Goal: Use online tool/utility: Use online tool/utility

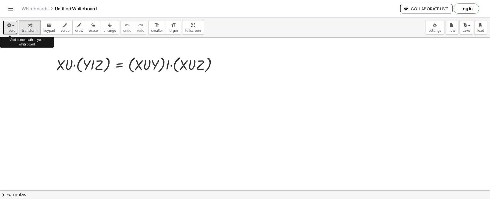
click at [7, 21] on button "insert" at bounding box center [10, 27] width 15 height 15
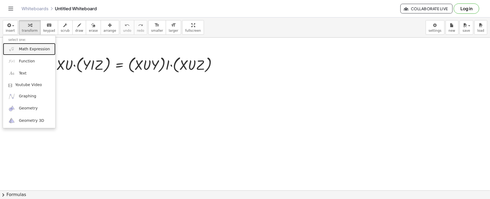
click at [12, 46] on img at bounding box center [11, 49] width 7 height 7
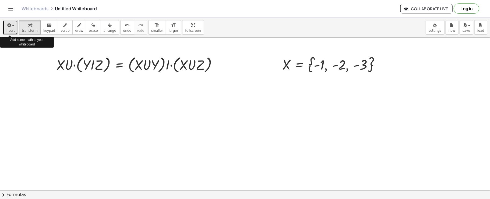
click at [7, 21] on button "insert" at bounding box center [10, 27] width 15 height 15
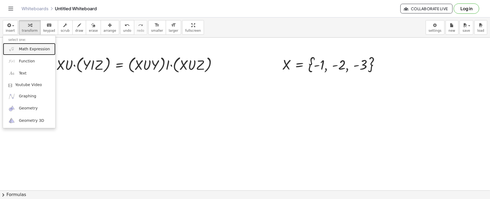
click at [11, 47] on img at bounding box center [11, 49] width 7 height 7
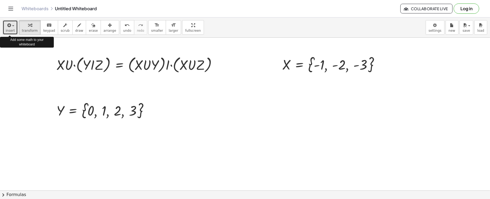
click at [8, 22] on div "button" at bounding box center [10, 25] width 9 height 6
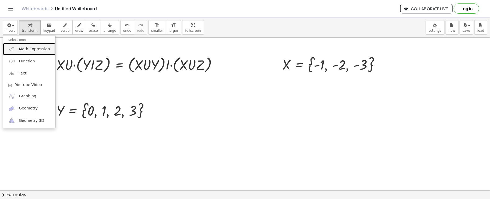
click at [11, 47] on img at bounding box center [11, 49] width 7 height 7
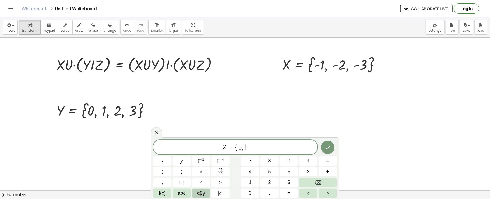
click at [196, 195] on button "αβγ" at bounding box center [201, 192] width 18 height 9
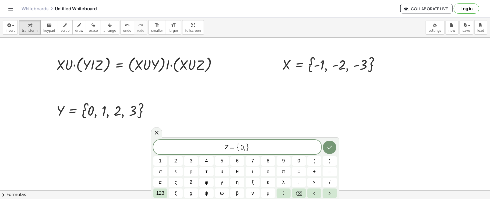
click at [167, 188] on div "Z = { 0 , } 1 2 3 4 5 6 7 8 9 0 ( ) σ ε ρ τ υ θ ι ο π = + – α ς δ φ γ η ξ κ λ .…" at bounding box center [244, 169] width 183 height 58
click at [163, 193] on span "123" at bounding box center [160, 193] width 8 height 7
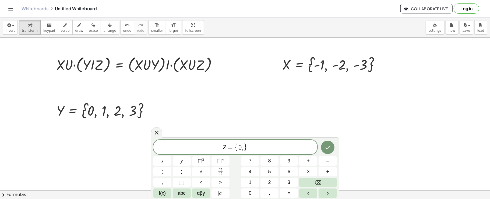
click at [163, 193] on span "f(x)" at bounding box center [162, 193] width 7 height 7
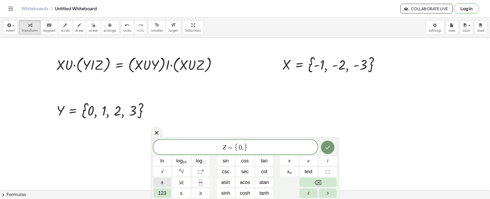
click at [167, 182] on button "±" at bounding box center [162, 182] width 18 height 9
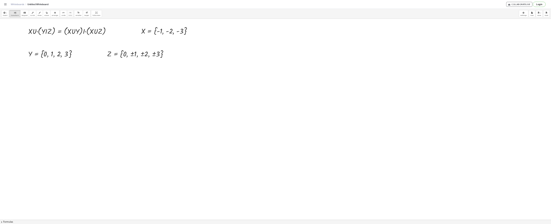
scroll to position [3, 0]
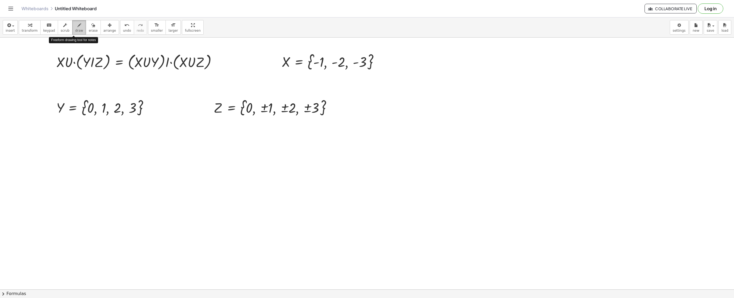
click at [73, 20] on button "draw" at bounding box center [79, 27] width 14 height 15
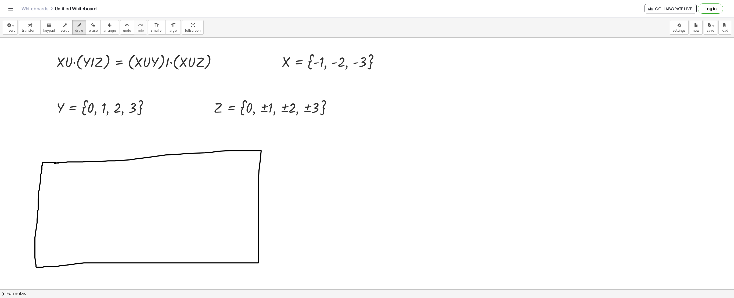
drag, startPoint x: 54, startPoint y: 164, endPoint x: 59, endPoint y: 163, distance: 4.3
click at [59, 163] on div at bounding box center [367, 287] width 734 height 504
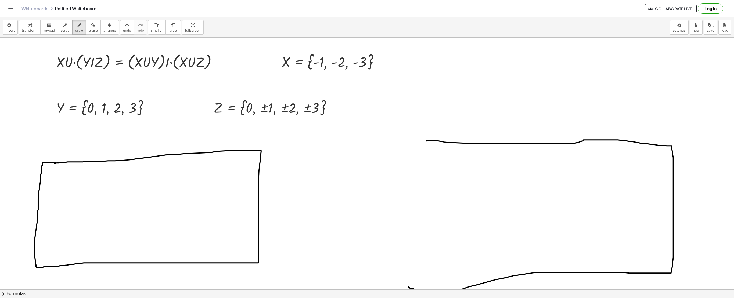
drag, startPoint x: 427, startPoint y: 141, endPoint x: 409, endPoint y: 287, distance: 146.8
click at [409, 217] on div at bounding box center [367, 287] width 734 height 504
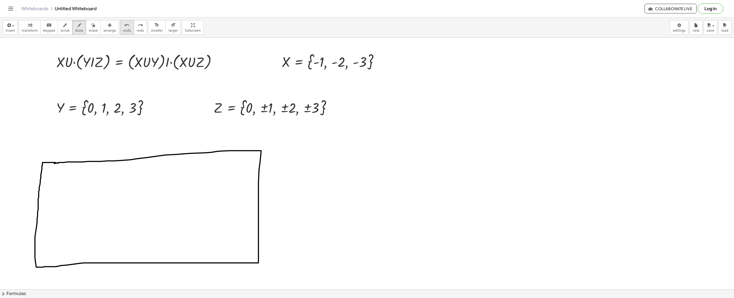
click at [120, 34] on button "undo undo" at bounding box center [127, 27] width 14 height 15
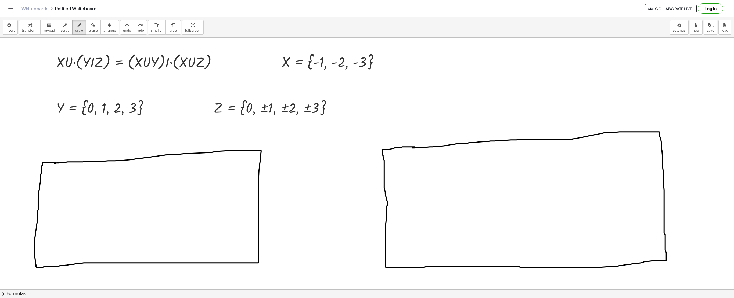
click at [414, 147] on div at bounding box center [367, 287] width 734 height 504
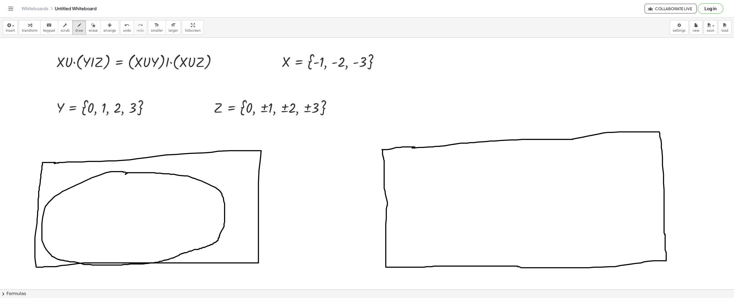
click at [125, 175] on div at bounding box center [367, 287] width 734 height 504
click at [74, 196] on div at bounding box center [367, 287] width 734 height 504
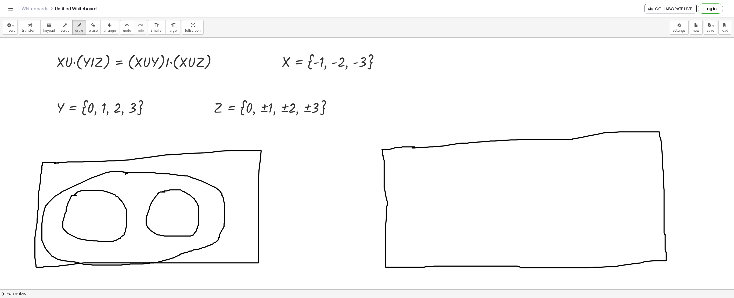
click at [161, 192] on div at bounding box center [367, 287] width 734 height 504
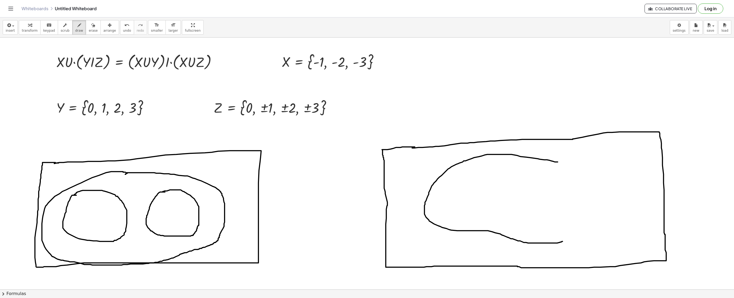
drag, startPoint x: 558, startPoint y: 162, endPoint x: 563, endPoint y: 242, distance: 79.7
click at [489, 217] on div at bounding box center [367, 287] width 734 height 504
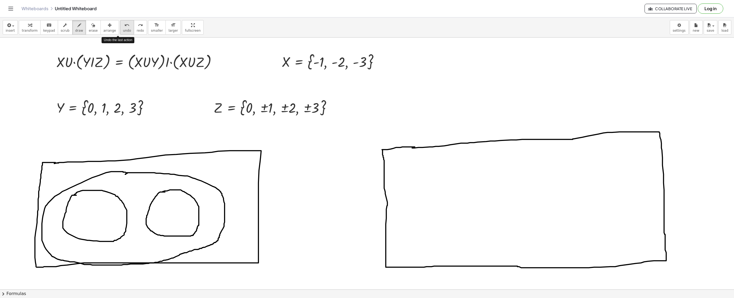
click at [120, 20] on button "undo undo" at bounding box center [127, 27] width 14 height 15
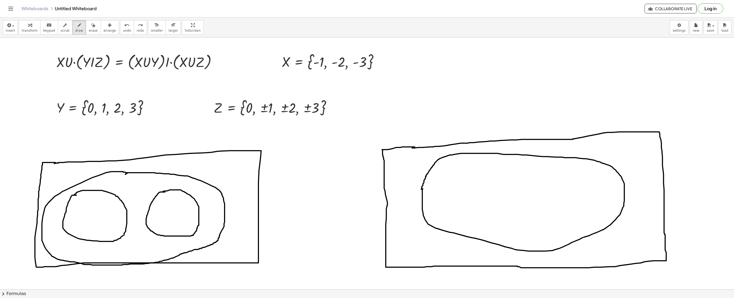
click at [422, 191] on div at bounding box center [367, 287] width 734 height 504
click at [460, 174] on div at bounding box center [367, 287] width 734 height 504
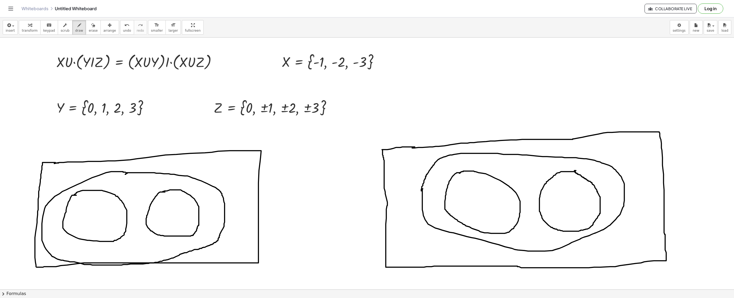
drag, startPoint x: 575, startPoint y: 172, endPoint x: 578, endPoint y: 171, distance: 3.4
click at [489, 171] on div at bounding box center [367, 287] width 734 height 504
drag, startPoint x: 46, startPoint y: 170, endPoint x: 56, endPoint y: 171, distance: 10.2
click at [56, 171] on div at bounding box center [367, 287] width 734 height 504
drag, startPoint x: 396, startPoint y: 167, endPoint x: 404, endPoint y: 165, distance: 8.3
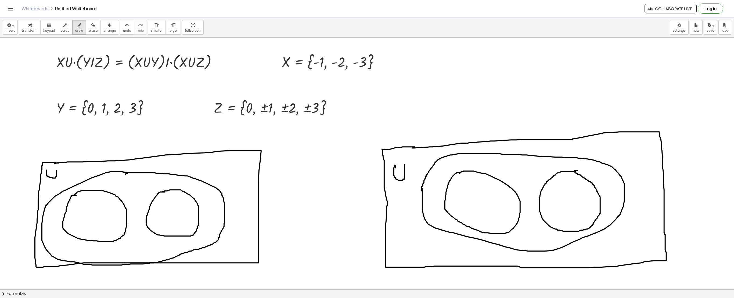
click at [404, 165] on div at bounding box center [367, 287] width 734 height 504
drag, startPoint x: 127, startPoint y: 183, endPoint x: 140, endPoint y: 191, distance: 15.2
click at [140, 191] on div at bounding box center [367, 287] width 734 height 504
drag, startPoint x: 497, startPoint y: 165, endPoint x: 522, endPoint y: 174, distance: 25.7
click at [489, 174] on div at bounding box center [367, 287] width 734 height 504
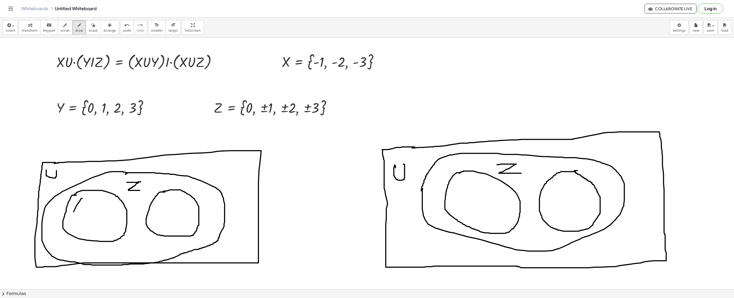
drag, startPoint x: 82, startPoint y: 199, endPoint x: 70, endPoint y: 219, distance: 23.6
click at [70, 217] on div at bounding box center [367, 287] width 734 height 504
drag, startPoint x: 70, startPoint y: 206, endPoint x: 78, endPoint y: 216, distance: 12.3
click at [78, 216] on div at bounding box center [367, 287] width 734 height 504
drag, startPoint x: 162, startPoint y: 199, endPoint x: 171, endPoint y: 205, distance: 10.4
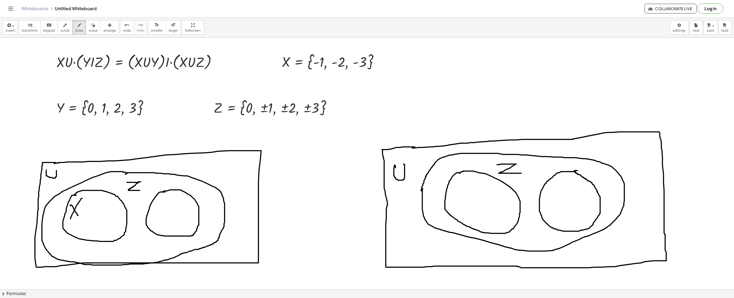
click at [171, 205] on div at bounding box center [367, 287] width 734 height 504
drag, startPoint x: 170, startPoint y: 204, endPoint x: 166, endPoint y: 215, distance: 11.6
click at [166, 215] on div at bounding box center [367, 287] width 734 height 504
drag, startPoint x: 469, startPoint y: 186, endPoint x: 458, endPoint y: 198, distance: 16.4
click at [458, 198] on div at bounding box center [367, 287] width 734 height 504
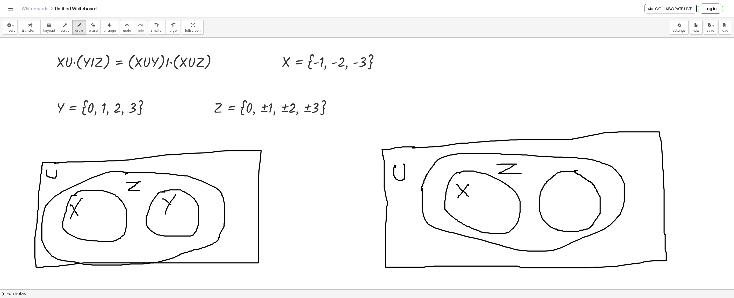
drag, startPoint x: 457, startPoint y: 185, endPoint x: 471, endPoint y: 199, distance: 20.2
click at [471, 199] on div at bounding box center [367, 287] width 734 height 504
drag, startPoint x: 568, startPoint y: 183, endPoint x: 577, endPoint y: 196, distance: 15.4
click at [489, 196] on div at bounding box center [367, 287] width 734 height 504
drag, startPoint x: 580, startPoint y: 185, endPoint x: 569, endPoint y: 202, distance: 19.7
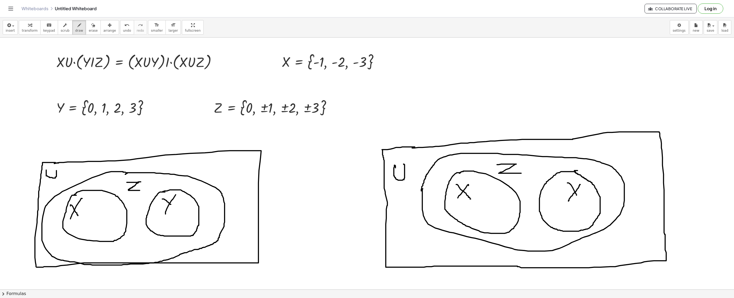
click at [489, 202] on div at bounding box center [367, 287] width 734 height 504
click at [11, 27] on span "button" at bounding box center [11, 26] width 1 height 4
click at [178, 196] on div at bounding box center [367, 287] width 734 height 504
drag, startPoint x: 154, startPoint y: 207, endPoint x: 155, endPoint y: 219, distance: 11.8
click at [155, 217] on div at bounding box center [367, 287] width 734 height 504
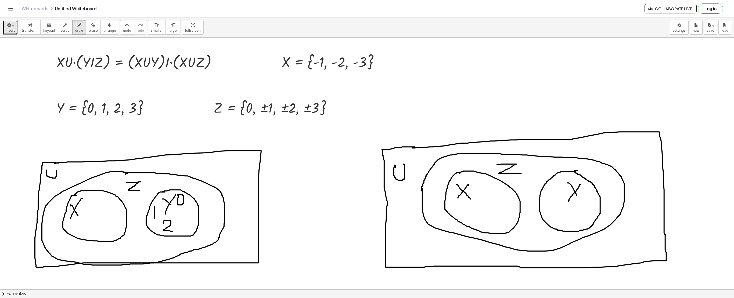
drag, startPoint x: 165, startPoint y: 221, endPoint x: 173, endPoint y: 232, distance: 13.6
click at [173, 217] on div at bounding box center [367, 287] width 734 height 504
drag, startPoint x: 183, startPoint y: 219, endPoint x: 179, endPoint y: 227, distance: 8.7
click at [179, 217] on div at bounding box center [367, 287] width 734 height 504
click at [97, 180] on div at bounding box center [367, 287] width 734 height 504
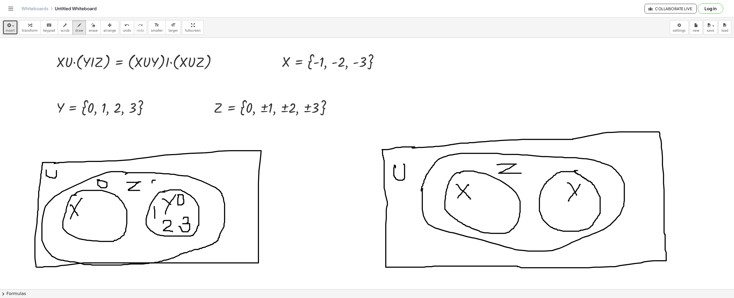
drag, startPoint x: 153, startPoint y: 181, endPoint x: 152, endPoint y: 185, distance: 4.9
click at [152, 185] on div at bounding box center [367, 287] width 734 height 504
drag, startPoint x: 147, startPoint y: 184, endPoint x: 157, endPoint y: 183, distance: 9.7
click at [157, 183] on div at bounding box center [367, 287] width 734 height 504
drag, startPoint x: 144, startPoint y: 192, endPoint x: 155, endPoint y: 192, distance: 11.3
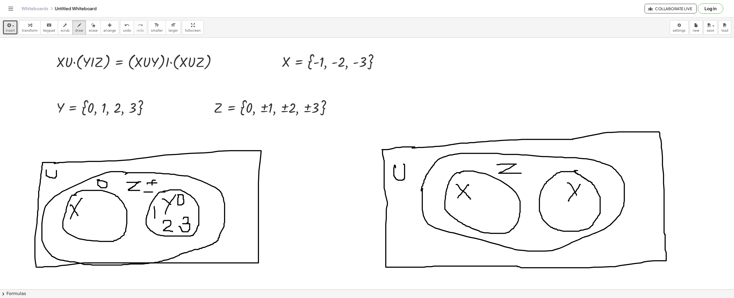
click at [155, 192] on div at bounding box center [367, 287] width 734 height 504
drag, startPoint x: 165, startPoint y: 177, endPoint x: 164, endPoint y: 189, distance: 11.3
click at [164, 189] on div at bounding box center [367, 287] width 734 height 504
drag, startPoint x: 209, startPoint y: 201, endPoint x: 209, endPoint y: 208, distance: 6.5
click at [209, 208] on div at bounding box center [367, 287] width 734 height 504
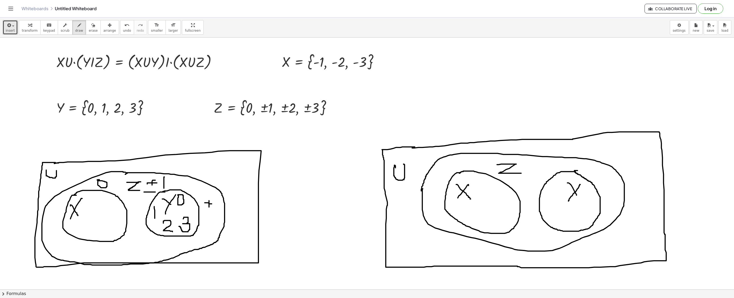
drag, startPoint x: 205, startPoint y: 203, endPoint x: 212, endPoint y: 204, distance: 7.1
click at [212, 204] on div at bounding box center [367, 287] width 734 height 504
drag, startPoint x: 205, startPoint y: 210, endPoint x: 212, endPoint y: 211, distance: 7.0
click at [212, 211] on div at bounding box center [367, 287] width 734 height 504
drag, startPoint x: 213, startPoint y: 198, endPoint x: 220, endPoint y: 208, distance: 12.4
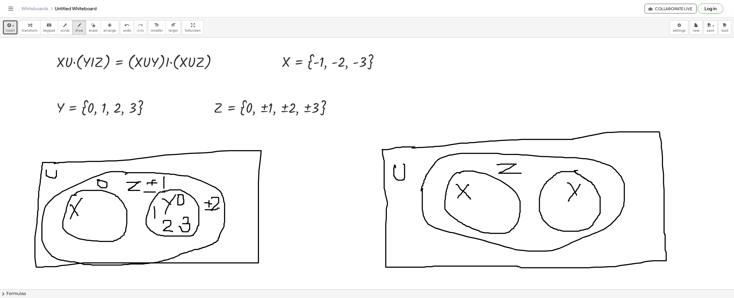
click at [220, 208] on div at bounding box center [367, 287] width 734 height 504
drag, startPoint x: 127, startPoint y: 242, endPoint x: 130, endPoint y: 252, distance: 10.0
click at [130, 217] on div at bounding box center [367, 287] width 734 height 504
click at [135, 217] on div at bounding box center [367, 287] width 734 height 504
drag, startPoint x: 124, startPoint y: 255, endPoint x: 135, endPoint y: 255, distance: 10.8
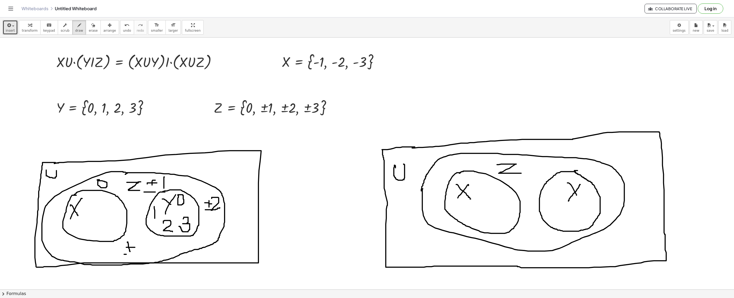
click at [135, 217] on div at bounding box center [367, 287] width 734 height 504
drag, startPoint x: 135, startPoint y: 238, endPoint x: 138, endPoint y: 251, distance: 13.2
click at [138, 217] on div at bounding box center [367, 287] width 734 height 504
drag, startPoint x: 83, startPoint y: 202, endPoint x: 91, endPoint y: 202, distance: 8.1
click at [91, 202] on div at bounding box center [367, 287] width 734 height 504
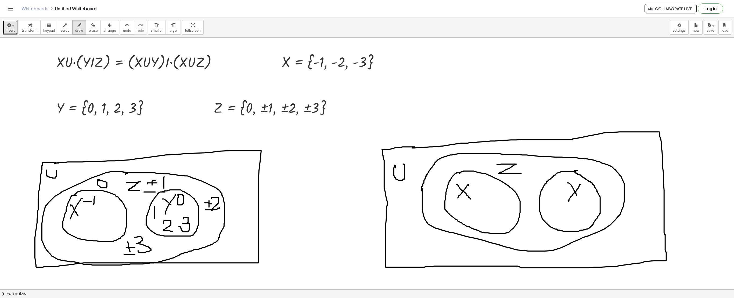
drag, startPoint x: 95, startPoint y: 197, endPoint x: 94, endPoint y: 205, distance: 8.1
click at [94, 205] on div at bounding box center [367, 287] width 734 height 504
drag, startPoint x: 82, startPoint y: 218, endPoint x: 90, endPoint y: 218, distance: 7.5
click at [90, 217] on div at bounding box center [367, 287] width 734 height 504
drag, startPoint x: 92, startPoint y: 208, endPoint x: 100, endPoint y: 217, distance: 11.8
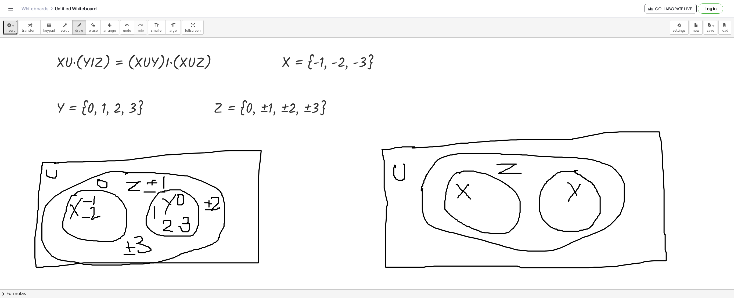
click at [100, 217] on div at bounding box center [367, 287] width 734 height 504
drag, startPoint x: 90, startPoint y: 229, endPoint x: 102, endPoint y: 224, distance: 12.8
click at [102, 217] on div at bounding box center [367, 287] width 734 height 504
drag, startPoint x: 106, startPoint y: 216, endPoint x: 100, endPoint y: 234, distance: 19.4
click at [100, 217] on div at bounding box center [367, 287] width 734 height 504
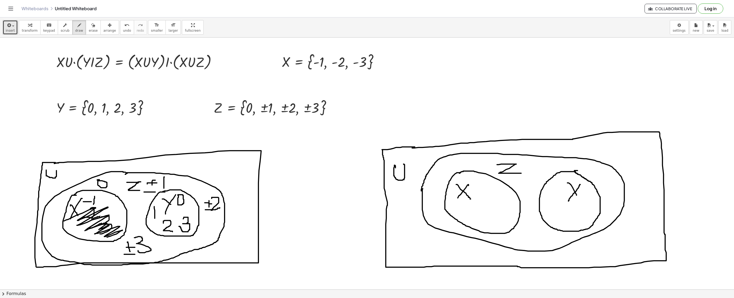
drag, startPoint x: 107, startPoint y: 238, endPoint x: 91, endPoint y: 206, distance: 35.3
click at [88, 208] on div at bounding box center [367, 287] width 734 height 504
drag, startPoint x: 168, startPoint y: 222, endPoint x: 158, endPoint y: 201, distance: 23.1
click at [157, 201] on div at bounding box center [367, 287] width 734 height 504
drag, startPoint x: 440, startPoint y: 163, endPoint x: 440, endPoint y: 171, distance: 7.5
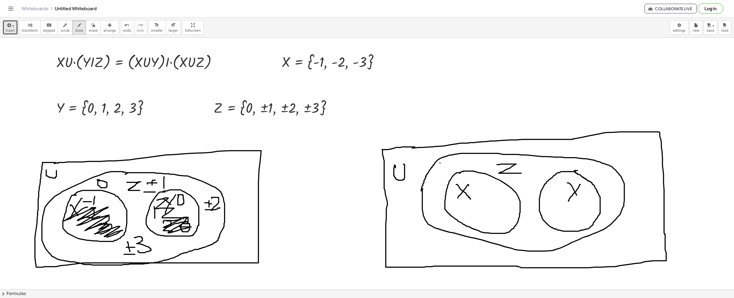
click at [440, 171] on div at bounding box center [367, 287] width 734 height 504
drag, startPoint x: 438, startPoint y: 170, endPoint x: 444, endPoint y: 169, distance: 6.7
click at [444, 169] on div at bounding box center [367, 287] width 734 height 504
drag, startPoint x: 439, startPoint y: 174, endPoint x: 445, endPoint y: 174, distance: 5.9
click at [445, 174] on div at bounding box center [367, 287] width 734 height 504
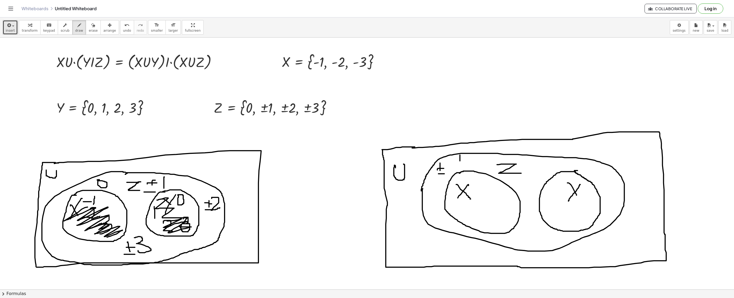
drag, startPoint x: 460, startPoint y: 155, endPoint x: 460, endPoint y: 169, distance: 13.4
click at [460, 169] on div at bounding box center [367, 287] width 734 height 504
click at [428, 203] on div at bounding box center [367, 287] width 734 height 504
drag, startPoint x: 529, startPoint y: 176, endPoint x: 531, endPoint y: 185, distance: 8.8
click at [489, 185] on div at bounding box center [367, 287] width 734 height 504
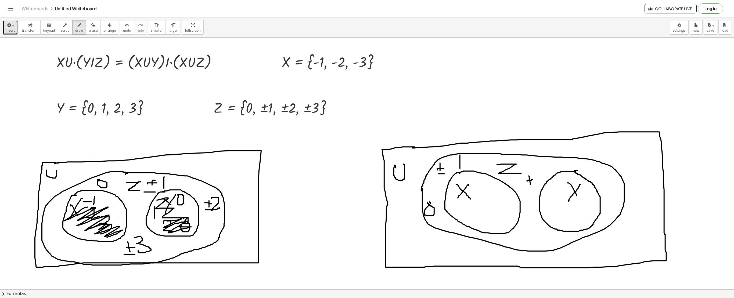
drag, startPoint x: 527, startPoint y: 181, endPoint x: 533, endPoint y: 180, distance: 5.9
click at [489, 180] on div at bounding box center [367, 287] width 734 height 504
drag, startPoint x: 529, startPoint y: 186, endPoint x: 533, endPoint y: 187, distance: 4.9
click at [489, 187] on div at bounding box center [367, 287] width 734 height 504
drag, startPoint x: 533, startPoint y: 172, endPoint x: 541, endPoint y: 175, distance: 8.9
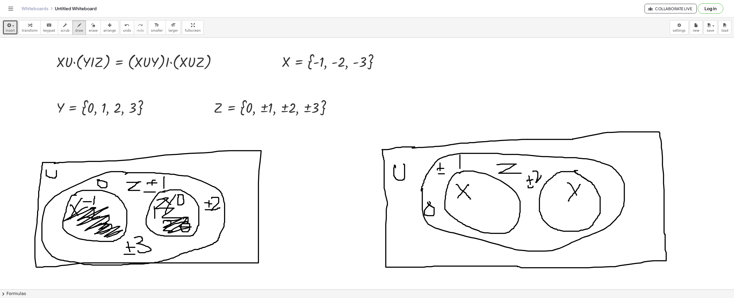
click at [489, 175] on div at bounding box center [367, 287] width 734 height 504
click at [489, 170] on div at bounding box center [367, 287] width 734 height 504
click at [489, 175] on div at bounding box center [367, 287] width 734 height 504
drag, startPoint x: 525, startPoint y: 230, endPoint x: 528, endPoint y: 245, distance: 15.3
click at [489, 217] on div at bounding box center [367, 287] width 734 height 504
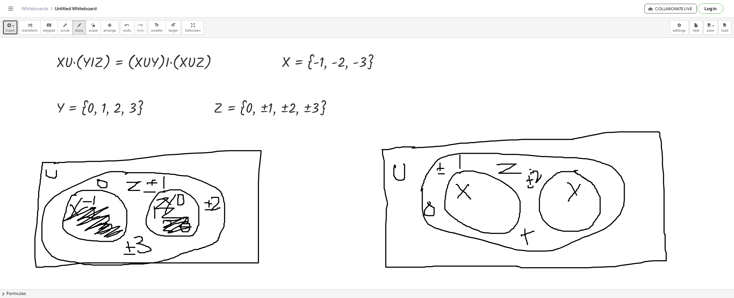
drag, startPoint x: 522, startPoint y: 237, endPoint x: 534, endPoint y: 232, distance: 12.8
click at [489, 217] on div at bounding box center [367, 287] width 734 height 504
drag, startPoint x: 525, startPoint y: 249, endPoint x: 535, endPoint y: 244, distance: 11.5
click at [489, 217] on div at bounding box center [367, 287] width 734 height 504
drag, startPoint x: 535, startPoint y: 231, endPoint x: 537, endPoint y: 244, distance: 13.0
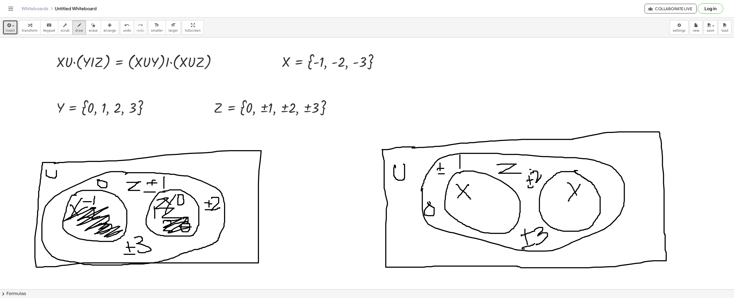
click at [489, 217] on div at bounding box center [367, 287] width 734 height 504
drag, startPoint x: 557, startPoint y: 197, endPoint x: 560, endPoint y: 212, distance: 15.8
click at [489, 212] on div at bounding box center [367, 287] width 734 height 504
drag, startPoint x: 555, startPoint y: 204, endPoint x: 567, endPoint y: 202, distance: 12.1
click at [489, 202] on div at bounding box center [367, 287] width 734 height 504
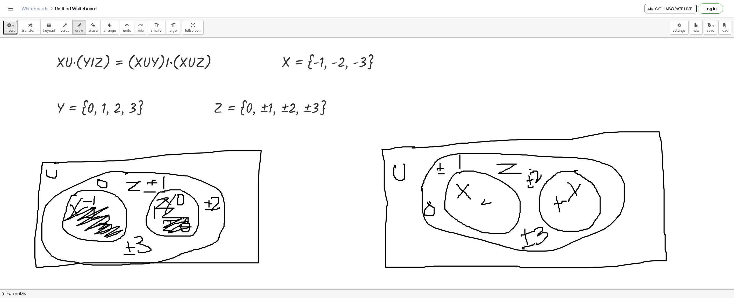
drag, startPoint x: 484, startPoint y: 202, endPoint x: 492, endPoint y: 202, distance: 7.5
click at [489, 202] on div at bounding box center [367, 287] width 734 height 504
drag, startPoint x: 491, startPoint y: 228, endPoint x: 469, endPoint y: 184, distance: 49.1
click at [469, 184] on div at bounding box center [367, 287] width 734 height 504
drag, startPoint x: 601, startPoint y: 196, endPoint x: 587, endPoint y: 209, distance: 19.1
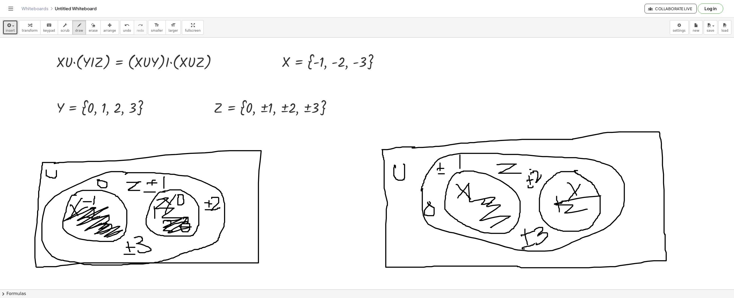
click at [489, 209] on div at bounding box center [367, 287] width 734 height 504
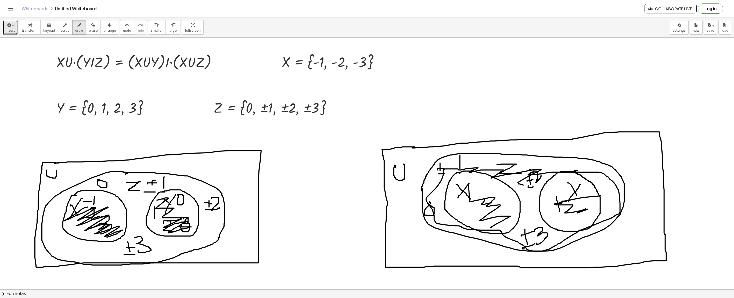
drag, startPoint x: 519, startPoint y: 184, endPoint x: 532, endPoint y: 173, distance: 17.9
click at [489, 173] on div at bounding box center [367, 287] width 734 height 504
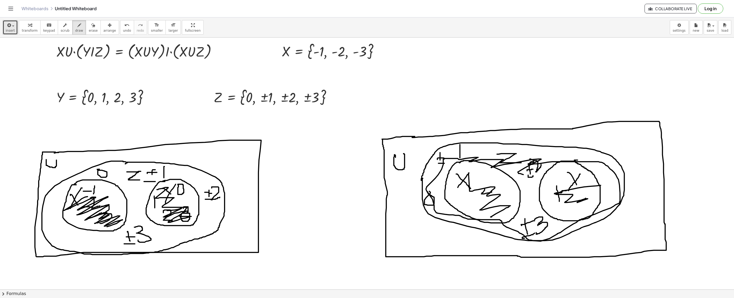
scroll to position [0, 0]
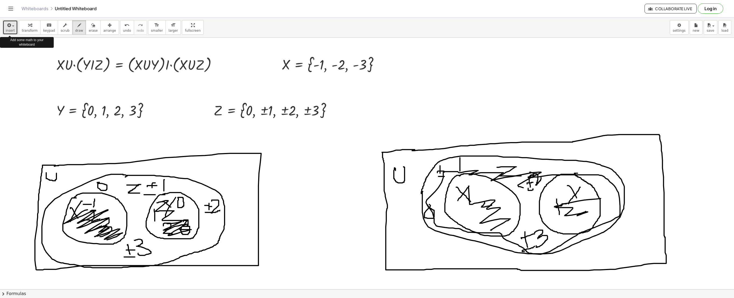
click at [7, 22] on icon "button" at bounding box center [8, 25] width 5 height 6
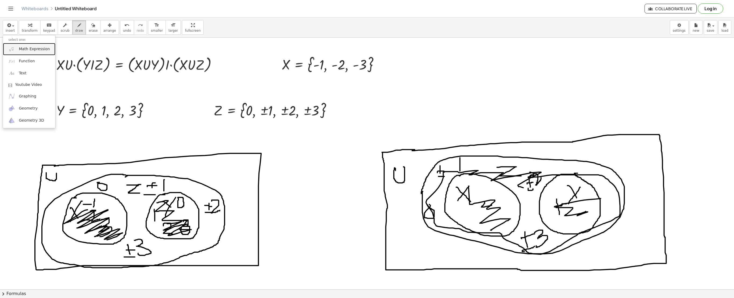
click at [13, 46] on img at bounding box center [11, 49] width 7 height 7
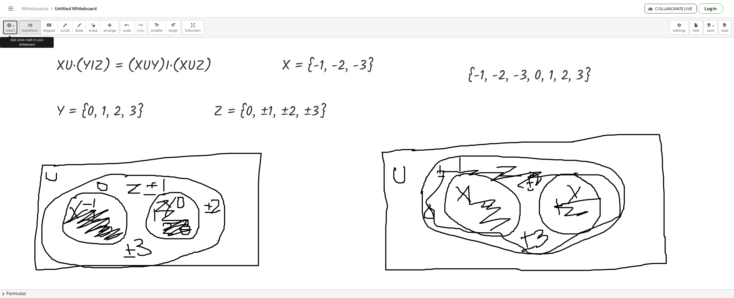
click at [7, 21] on button "insert" at bounding box center [10, 27] width 15 height 15
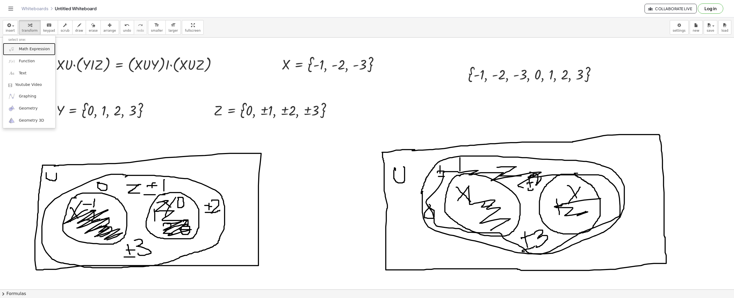
click at [15, 49] on img at bounding box center [11, 49] width 7 height 7
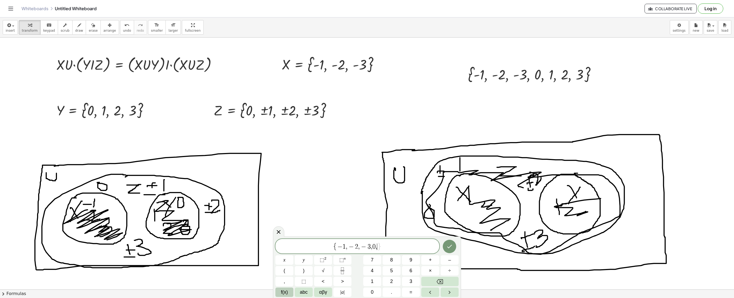
click at [281, 217] on button "f(x)" at bounding box center [285, 292] width 18 height 9
click at [282, 217] on button "±" at bounding box center [285, 281] width 18 height 9
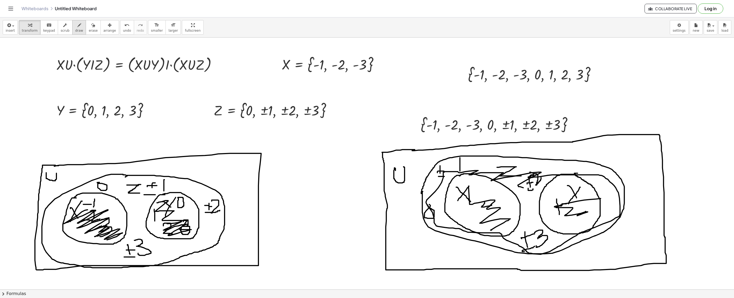
click at [77, 25] on icon "button" at bounding box center [79, 25] width 4 height 6
drag, startPoint x: 459, startPoint y: 67, endPoint x: 480, endPoint y: 50, distance: 27.1
click at [480, 50] on div at bounding box center [367, 290] width 734 height 504
drag, startPoint x: 408, startPoint y: 118, endPoint x: 431, endPoint y: 105, distance: 26.5
click at [431, 105] on div at bounding box center [367, 290] width 734 height 504
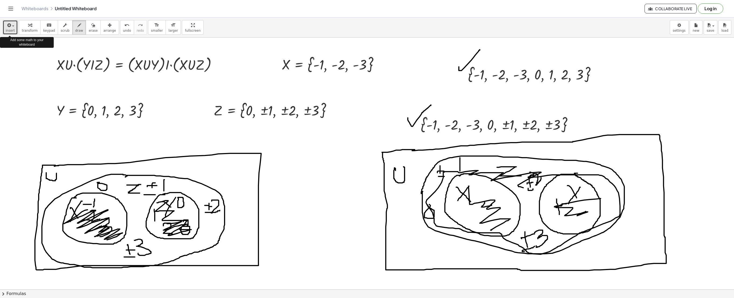
click at [9, 23] on icon "button" at bounding box center [8, 25] width 5 height 6
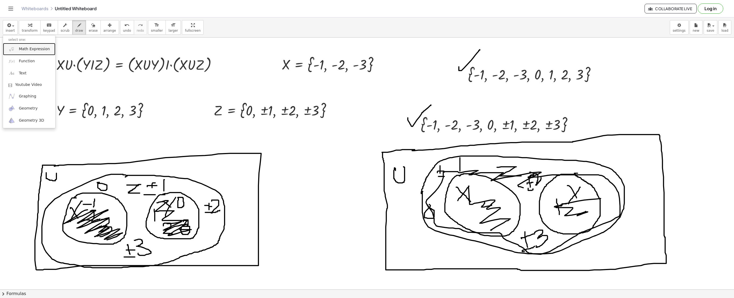
click at [11, 47] on img at bounding box center [11, 49] width 7 height 7
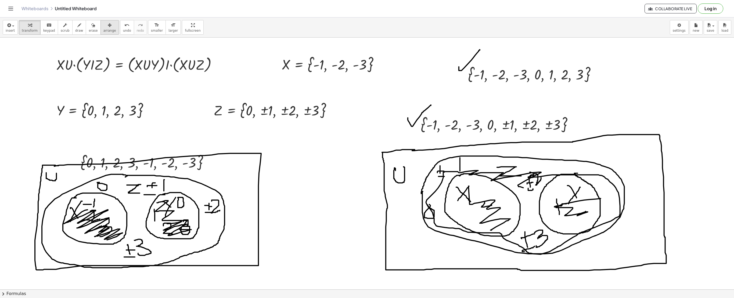
click at [101, 22] on button "arrange" at bounding box center [110, 27] width 19 height 15
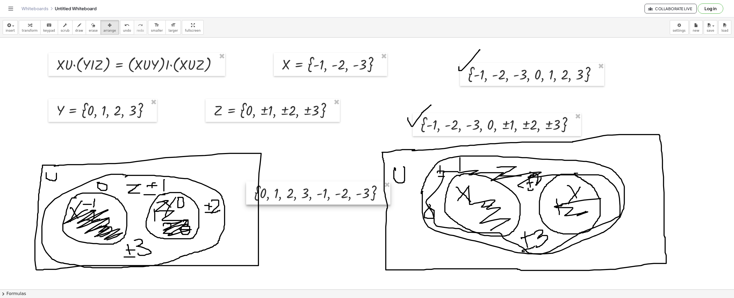
drag, startPoint x: 151, startPoint y: 163, endPoint x: 324, endPoint y: 194, distance: 176.4
click at [324, 194] on div at bounding box center [318, 193] width 144 height 23
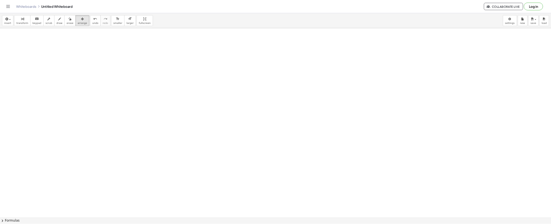
scroll to position [265, 0]
click at [7, 21] on button "insert" at bounding box center [10, 27] width 15 height 15
click at [10, 44] on link "Math Expression" at bounding box center [29, 49] width 52 height 12
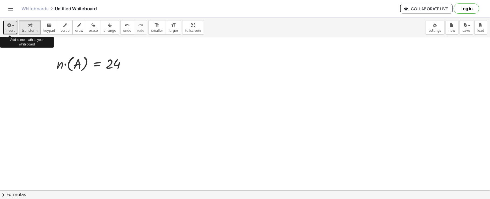
click at [8, 22] on icon "button" at bounding box center [8, 25] width 5 height 6
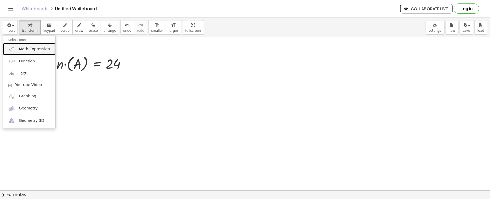
click at [12, 46] on img at bounding box center [11, 49] width 7 height 7
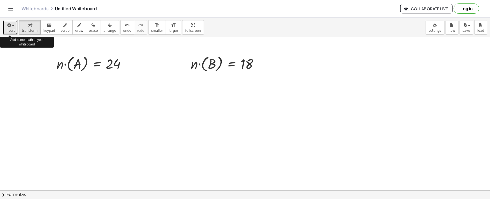
click at [7, 22] on div "button" at bounding box center [10, 25] width 9 height 6
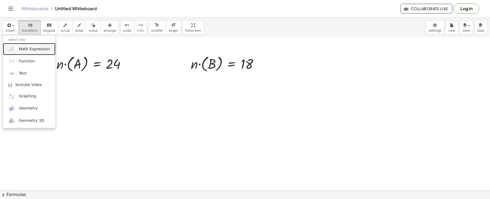
click at [11, 45] on link "Math Expression" at bounding box center [29, 49] width 52 height 12
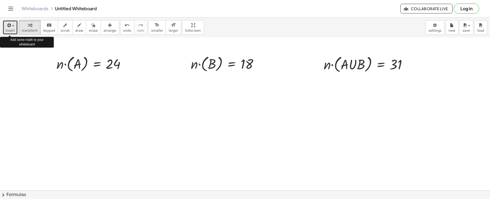
click at [5, 26] on button "insert" at bounding box center [10, 27] width 15 height 15
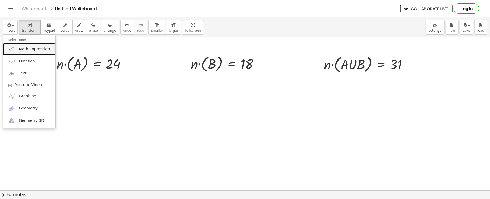
click at [11, 47] on img at bounding box center [11, 49] width 7 height 7
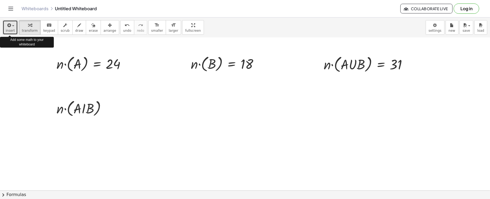
click at [8, 24] on icon "button" at bounding box center [8, 25] width 5 height 6
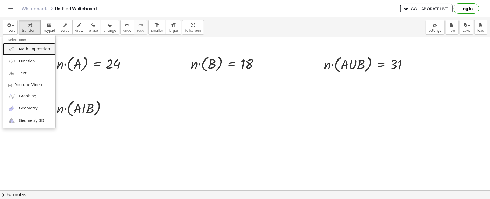
click at [11, 45] on link "Math Expression" at bounding box center [29, 49] width 52 height 12
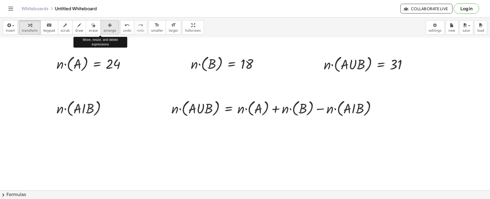
click at [101, 20] on button "arrange" at bounding box center [110, 27] width 19 height 15
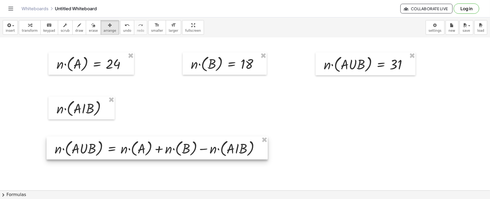
drag, startPoint x: 268, startPoint y: 102, endPoint x: 152, endPoint y: 142, distance: 123.4
click at [152, 142] on div at bounding box center [157, 148] width 221 height 23
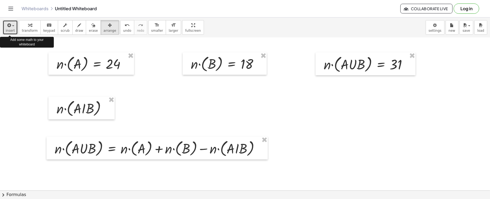
click at [8, 22] on icon "button" at bounding box center [8, 25] width 5 height 6
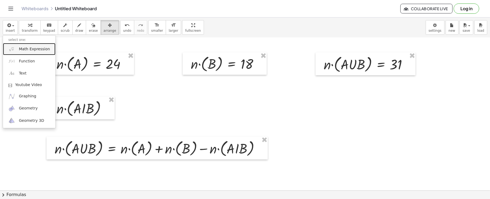
click at [11, 46] on img at bounding box center [11, 49] width 7 height 7
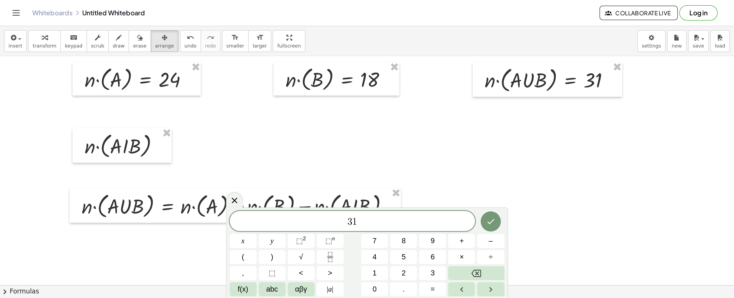
scroll to position [276, 0]
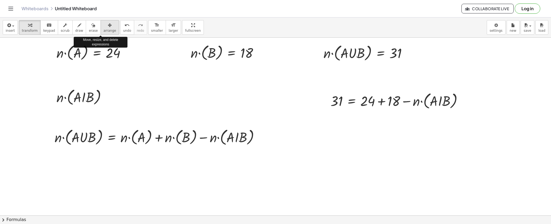
click at [103, 22] on div "button" at bounding box center [109, 25] width 13 height 6
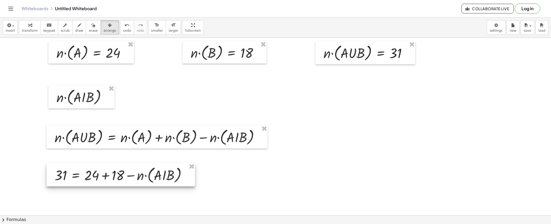
drag, startPoint x: 404, startPoint y: 106, endPoint x: 141, endPoint y: 174, distance: 272.4
click at [141, 174] on div at bounding box center [121, 174] width 148 height 23
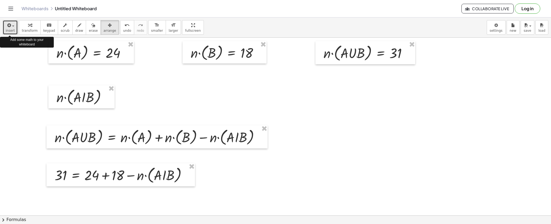
click at [8, 21] on button "insert" at bounding box center [10, 27] width 15 height 15
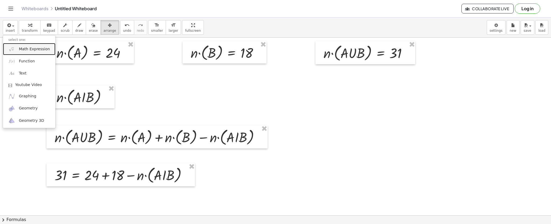
click at [11, 44] on link "Math Expression" at bounding box center [29, 49] width 52 height 12
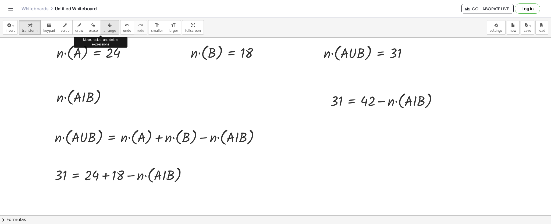
click at [101, 21] on button "arrange" at bounding box center [110, 27] width 19 height 15
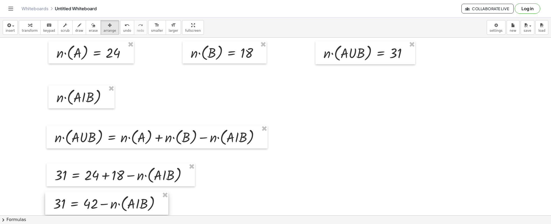
drag, startPoint x: 389, startPoint y: 96, endPoint x: 112, endPoint y: 199, distance: 295.6
click at [112, 199] on div at bounding box center [106, 203] width 123 height 23
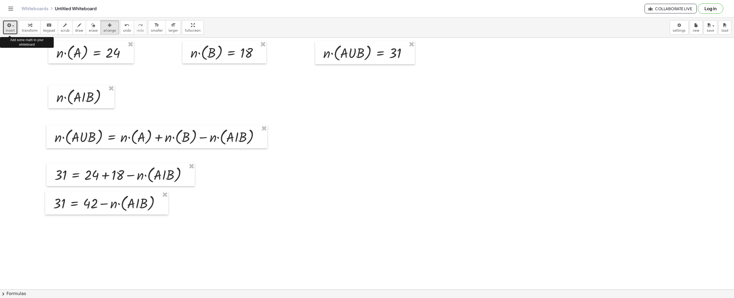
click at [8, 23] on icon "button" at bounding box center [8, 25] width 5 height 6
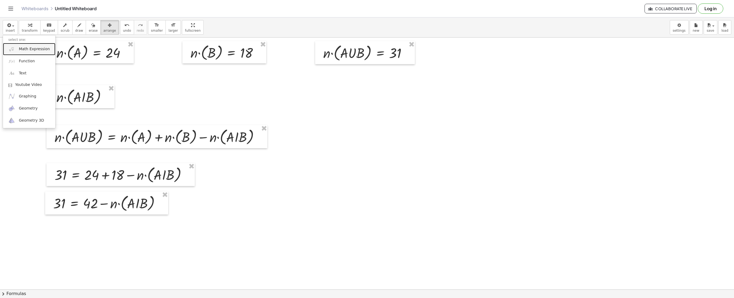
click at [12, 46] on img at bounding box center [11, 49] width 7 height 7
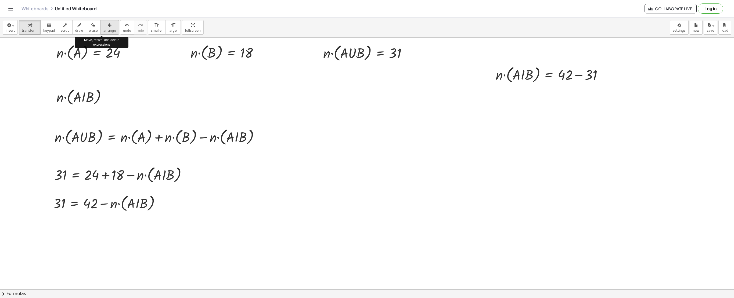
click at [108, 22] on icon "button" at bounding box center [110, 25] width 4 height 6
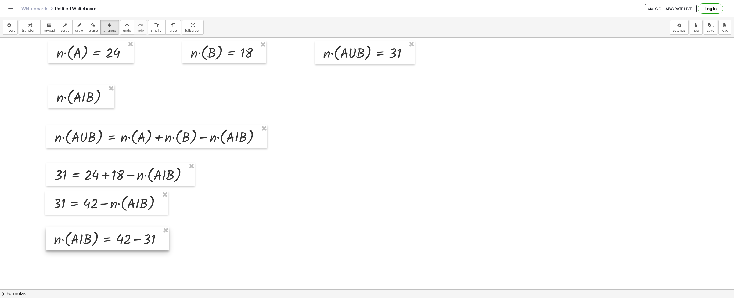
drag, startPoint x: 586, startPoint y: 74, endPoint x: 144, endPoint y: 239, distance: 471.6
click at [144, 217] on div at bounding box center [107, 238] width 123 height 23
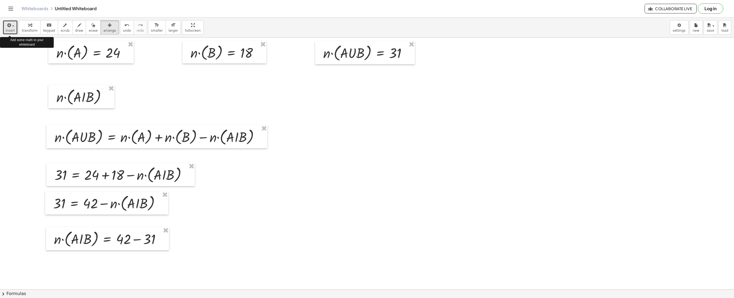
click at [9, 24] on icon "button" at bounding box center [8, 25] width 5 height 6
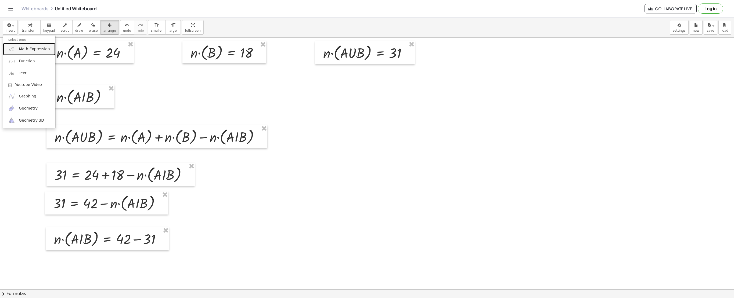
click at [11, 46] on img at bounding box center [11, 49] width 7 height 7
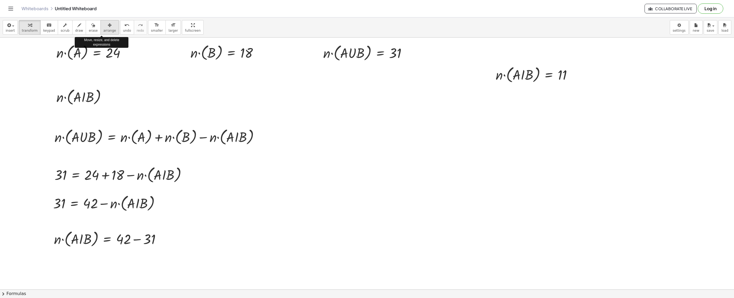
click at [101, 22] on button "arrange" at bounding box center [110, 27] width 19 height 15
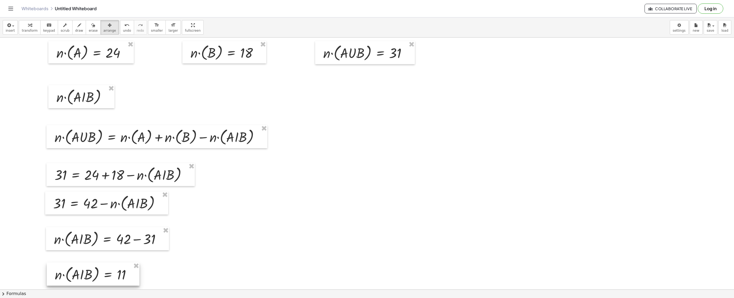
drag, startPoint x: 527, startPoint y: 76, endPoint x: 85, endPoint y: 276, distance: 484.6
click at [85, 217] on div at bounding box center [93, 274] width 93 height 23
